Goal: Find specific page/section: Find specific page/section

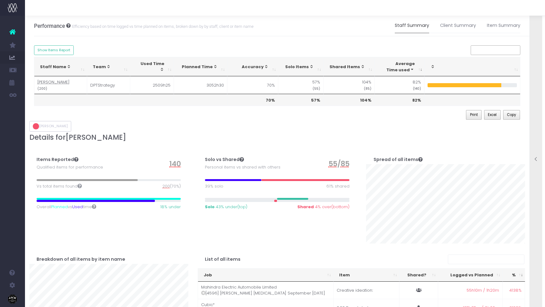
scroll to position [74, 0]
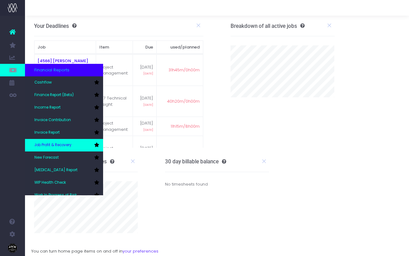
scroll to position [31, 0]
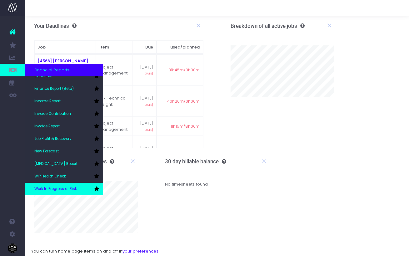
click at [52, 189] on span "Work In Progress at Risk" at bounding box center [55, 189] width 43 height 6
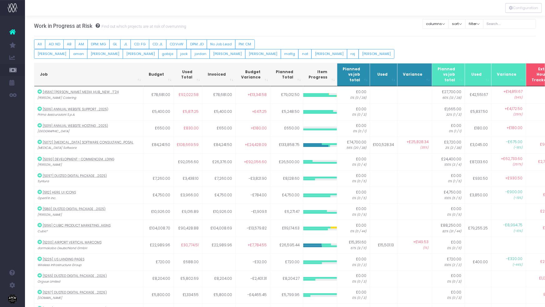
click at [350, 40] on div "All AD: ND AB AM DPM: MG GL JL CD: FG CD: JL CD:VvW DPM: JD No Job Lead PM: CM …" at bounding box center [285, 48] width 503 height 19
click at [158, 228] on td "£104,008.70" at bounding box center [158, 228] width 31 height 17
